Goal: Information Seeking & Learning: Learn about a topic

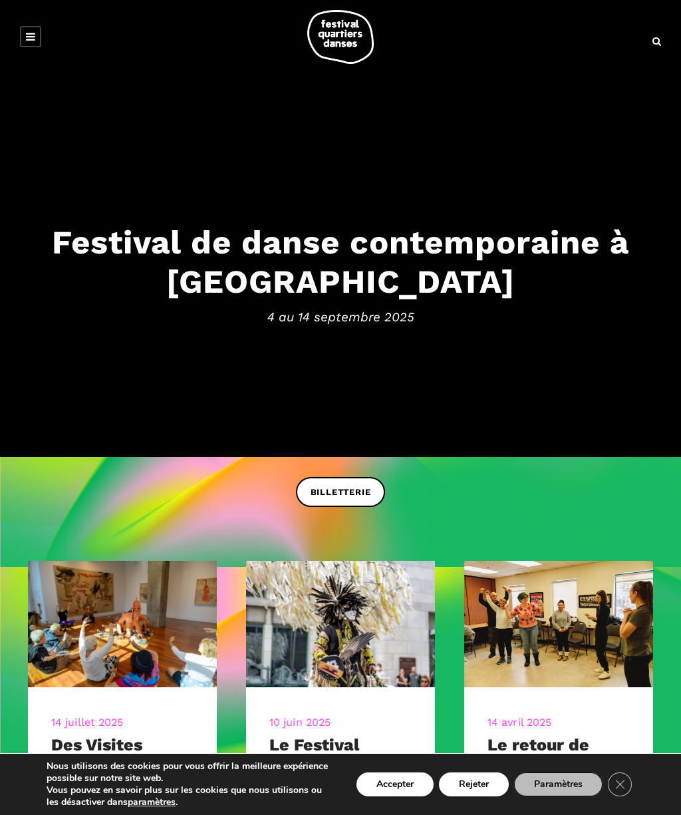
click at [284, 320] on span "4 au 14 septembre 2025" at bounding box center [340, 317] width 654 height 20
click at [157, 260] on h3 "Festival de danse contemporaine à [GEOGRAPHIC_DATA]" at bounding box center [340, 261] width 654 height 78
click at [355, 249] on h3 "Festival de danse contemporaine à [GEOGRAPHIC_DATA]" at bounding box center [340, 261] width 654 height 78
click at [163, 292] on h3 "Festival de danse contemporaine à [GEOGRAPHIC_DATA]" at bounding box center [340, 261] width 654 height 78
click at [130, 253] on h3 "Festival de danse contemporaine à [GEOGRAPHIC_DATA]" at bounding box center [340, 261] width 654 height 78
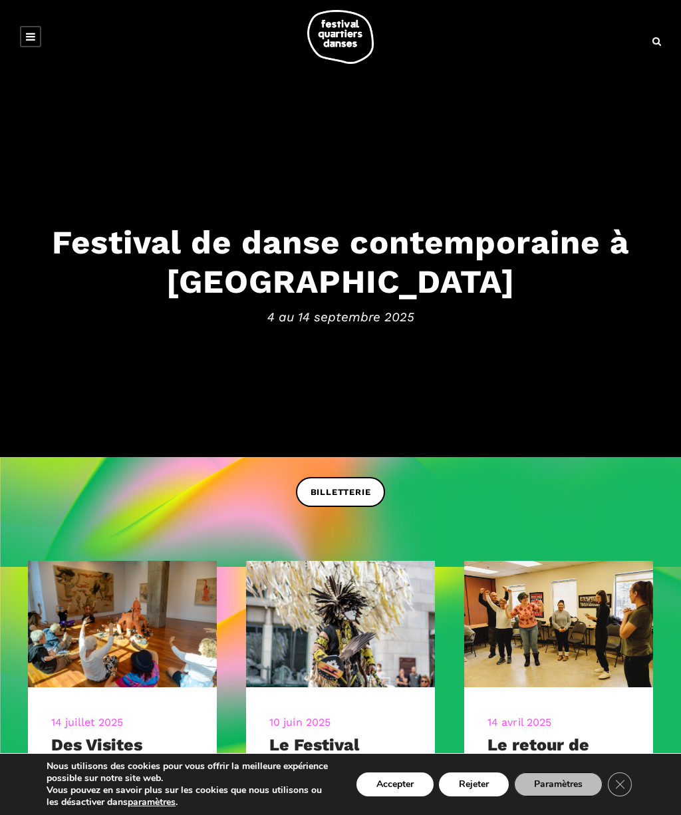
click at [199, 271] on h3 "Festival de danse contemporaine à [GEOGRAPHIC_DATA]" at bounding box center [340, 261] width 654 height 78
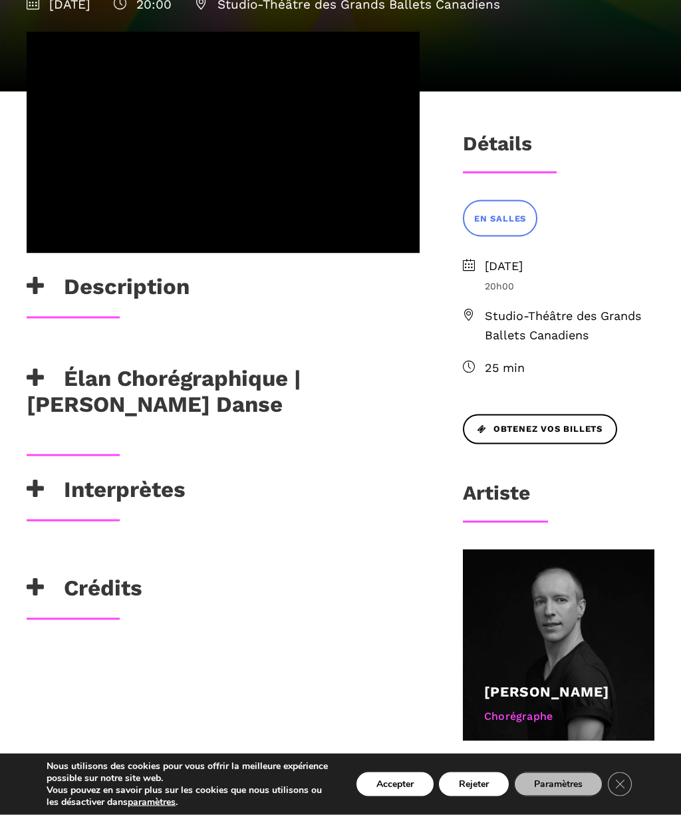
scroll to position [291, 0]
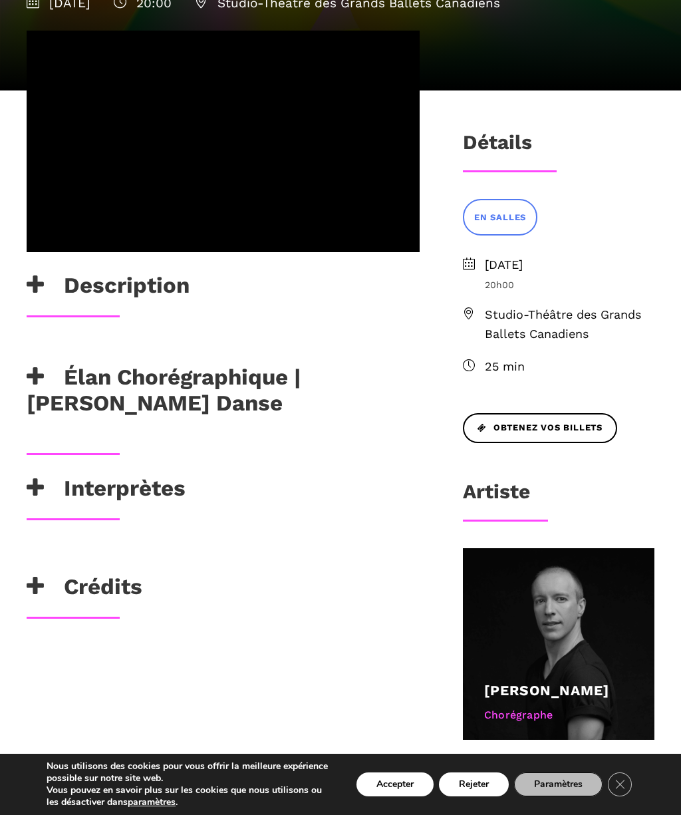
click at [91, 492] on h3 "Interprètes" at bounding box center [106, 491] width 159 height 33
